Goal: Task Accomplishment & Management: Use online tool/utility

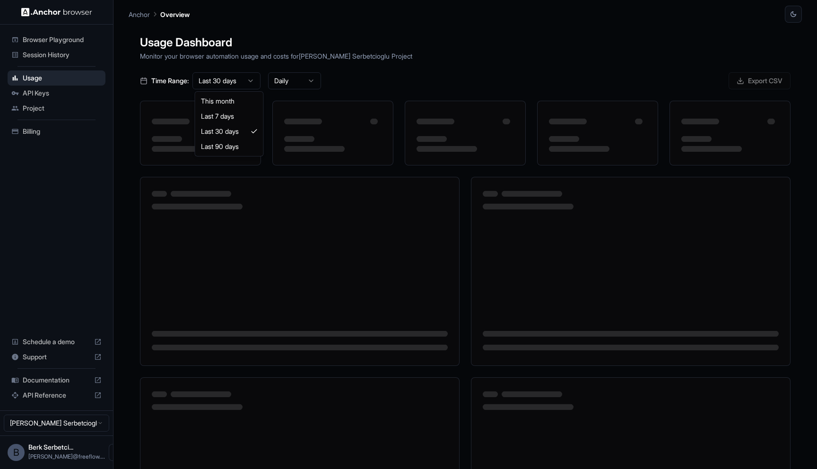
click at [242, 83] on html "Browser Playground Session History Usage API Keys Project Billing Schedule a de…" at bounding box center [408, 234] width 817 height 469
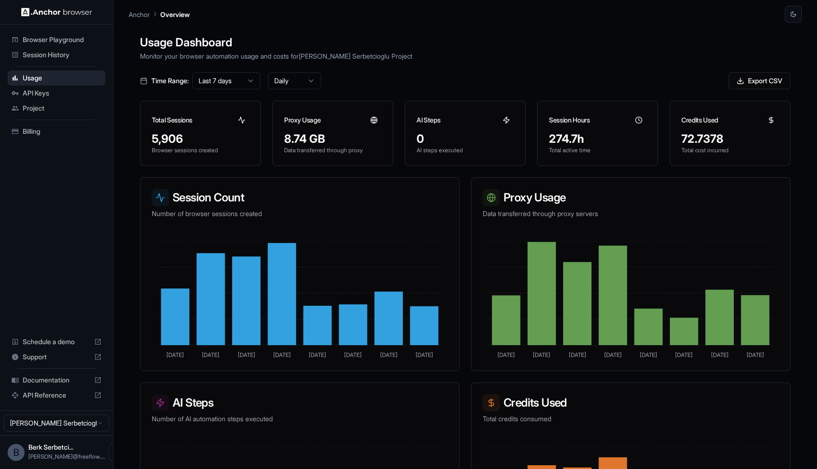
click at [547, 143] on div "274.7h" at bounding box center [597, 138] width 97 height 15
click at [547, 137] on div "274.7h" at bounding box center [597, 138] width 97 height 15
drag, startPoint x: 579, startPoint y: 138, endPoint x: 545, endPoint y: 138, distance: 33.6
click at [545, 138] on div "274.7h Total active time" at bounding box center [597, 148] width 120 height 34
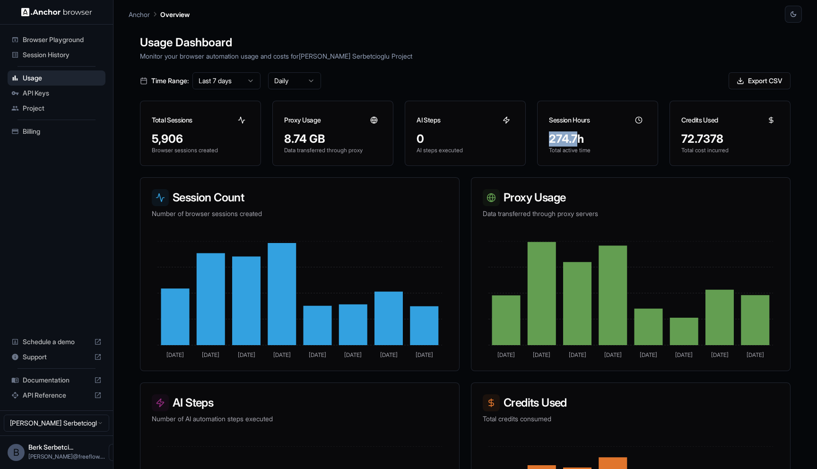
copy div "274.7"
click at [547, 42] on h1 "Usage Dashboard" at bounding box center [465, 42] width 650 height 17
click at [242, 86] on html "Browser Playground Session History Usage API Keys Project Billing Schedule a de…" at bounding box center [408, 234] width 817 height 469
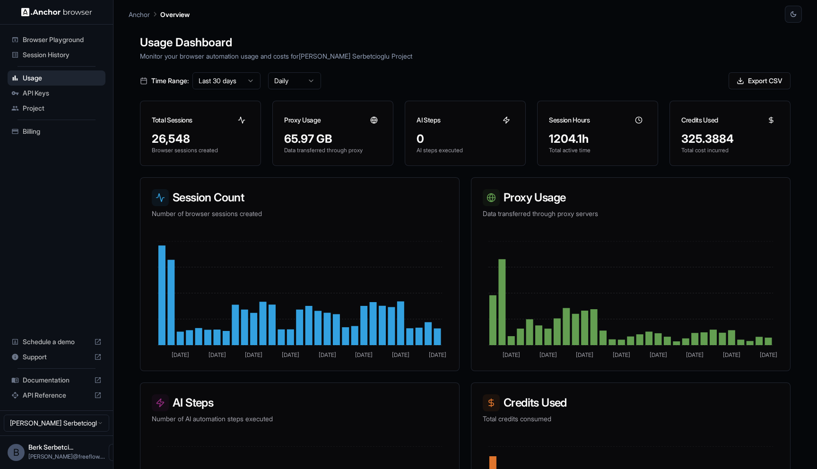
click at [547, 138] on div "1204.1h" at bounding box center [597, 138] width 97 height 15
copy div "1204.1h"
click at [516, 86] on div "Time Range: Last 30 days Daily Export CSV" at bounding box center [465, 80] width 650 height 17
click at [547, 136] on div "325.3884 Total cost incurred" at bounding box center [730, 148] width 120 height 34
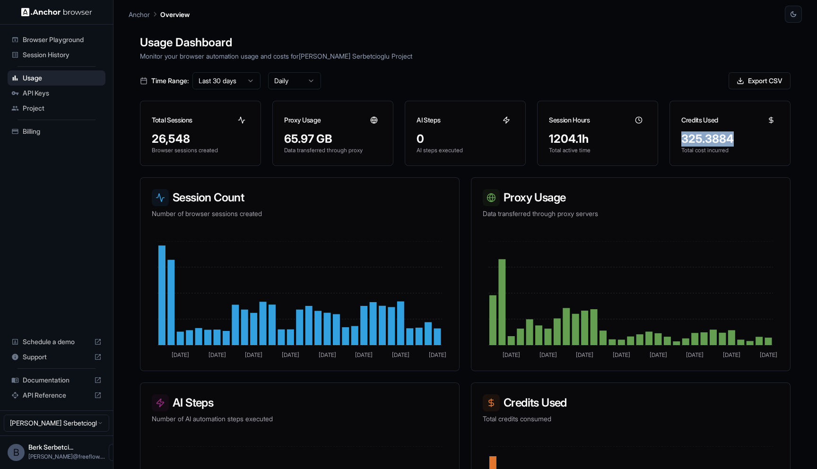
click at [547, 136] on div "325.3884 Total cost incurred" at bounding box center [730, 148] width 120 height 34
copy div "325.3884"
click at [547, 141] on div "1204.1h" at bounding box center [597, 138] width 97 height 15
drag, startPoint x: 582, startPoint y: 141, endPoint x: 550, endPoint y: 138, distance: 32.7
click at [547, 138] on div "1204.1h" at bounding box center [597, 138] width 97 height 15
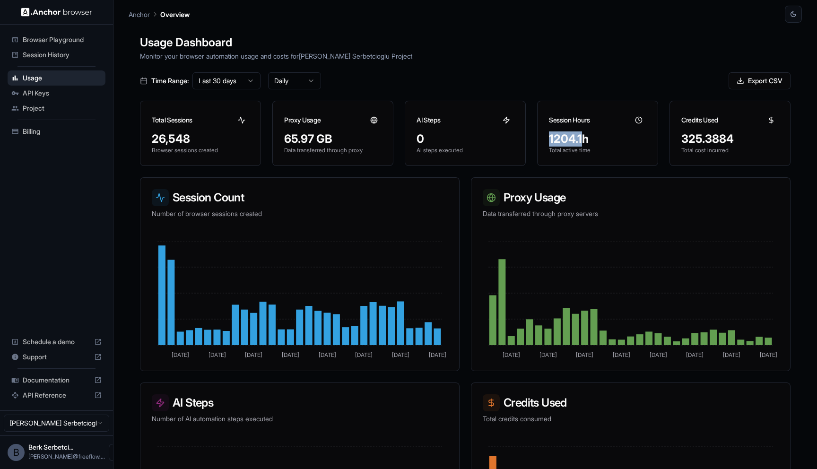
copy div "1204.1"
